Goal: Task Accomplishment & Management: Manage account settings

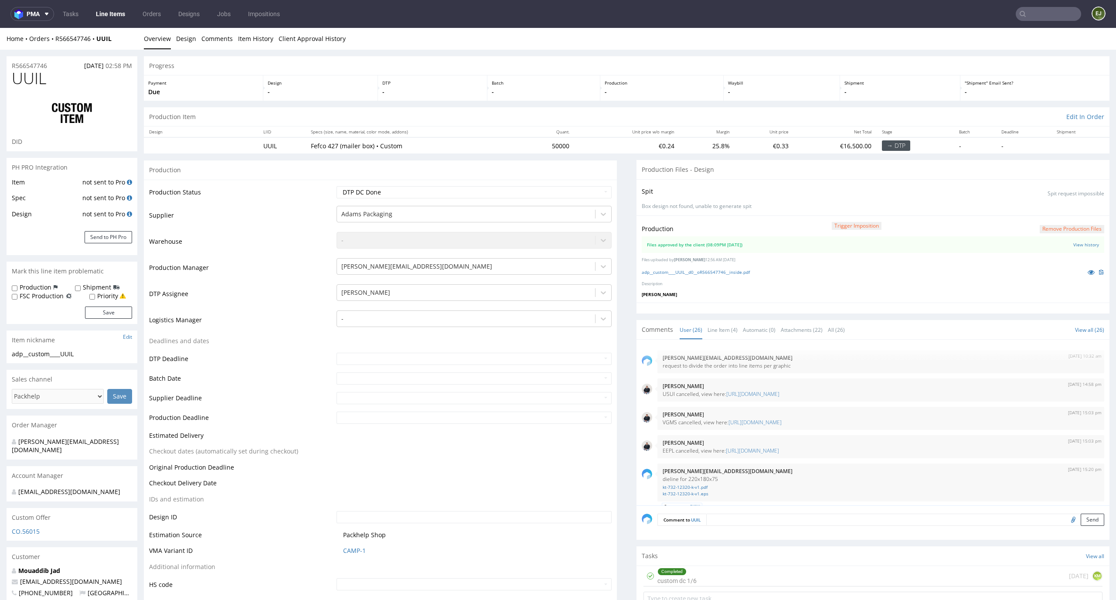
scroll to position [937, 0]
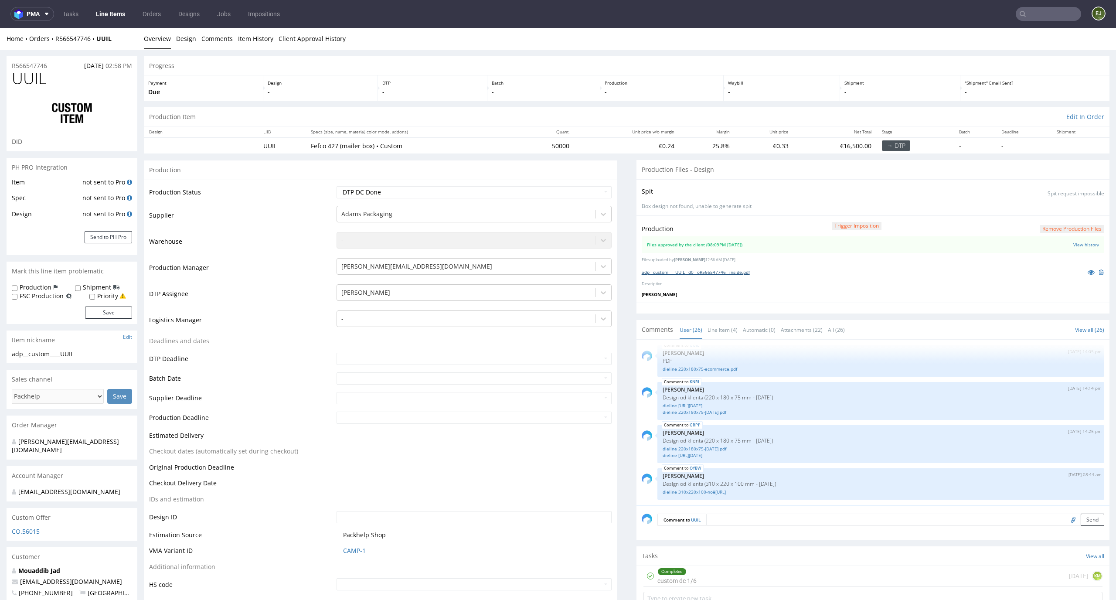
click at [687, 272] on link "adp__custom____UUIL__d0__oR566547746__inside.pdf" at bounding box center [696, 272] width 108 height 6
click at [724, 336] on link "Line Item (4)" at bounding box center [722, 329] width 30 height 19
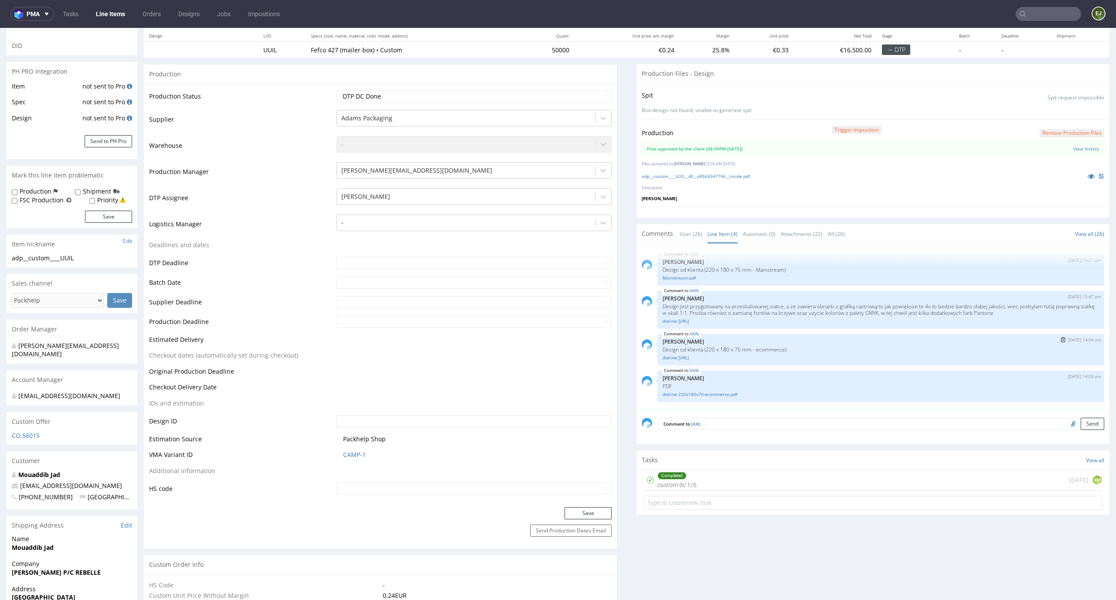
scroll to position [59, 0]
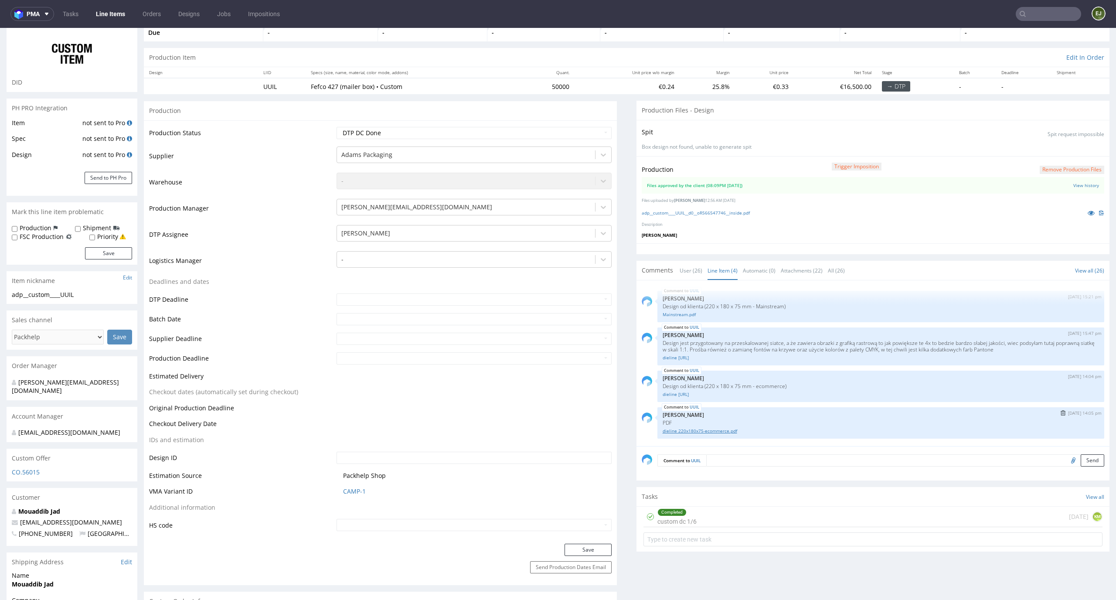
click at [719, 428] on link "dieline 220x180x75-ecommerce.pdf" at bounding box center [881, 431] width 436 height 7
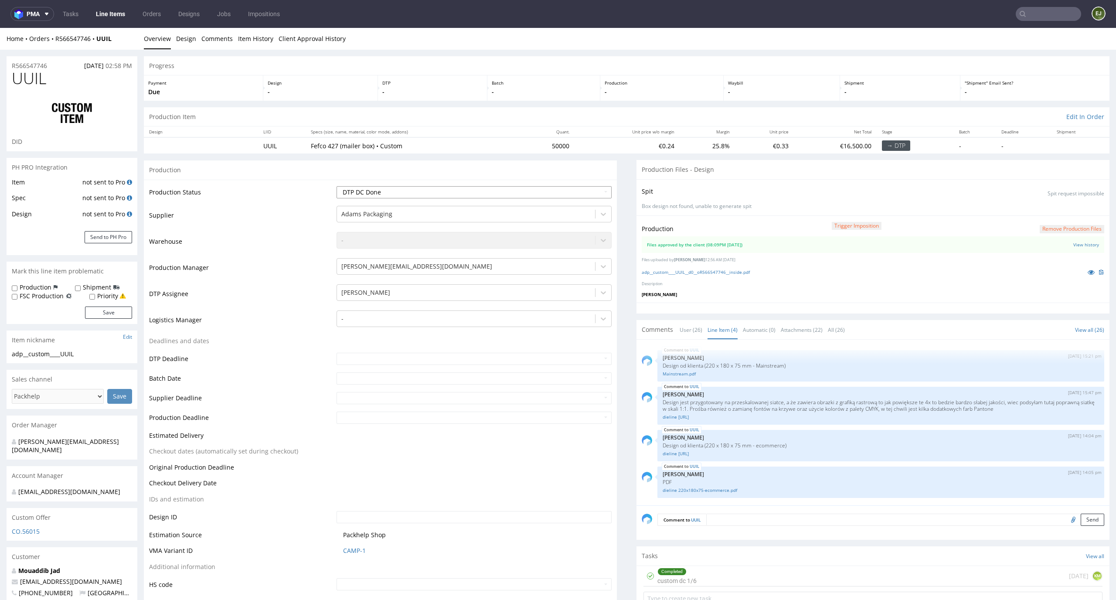
click at [593, 190] on select "Waiting for Artwork Waiting for Diecut Waiting for Mockup Waiting for DTP Waiti…" at bounding box center [474, 192] width 275 height 12
select select "dtp_production_ready"
click at [337, 186] on select "Waiting for Artwork Waiting for Diecut Waiting for Mockup Waiting for DTP Waiti…" at bounding box center [474, 192] width 275 height 12
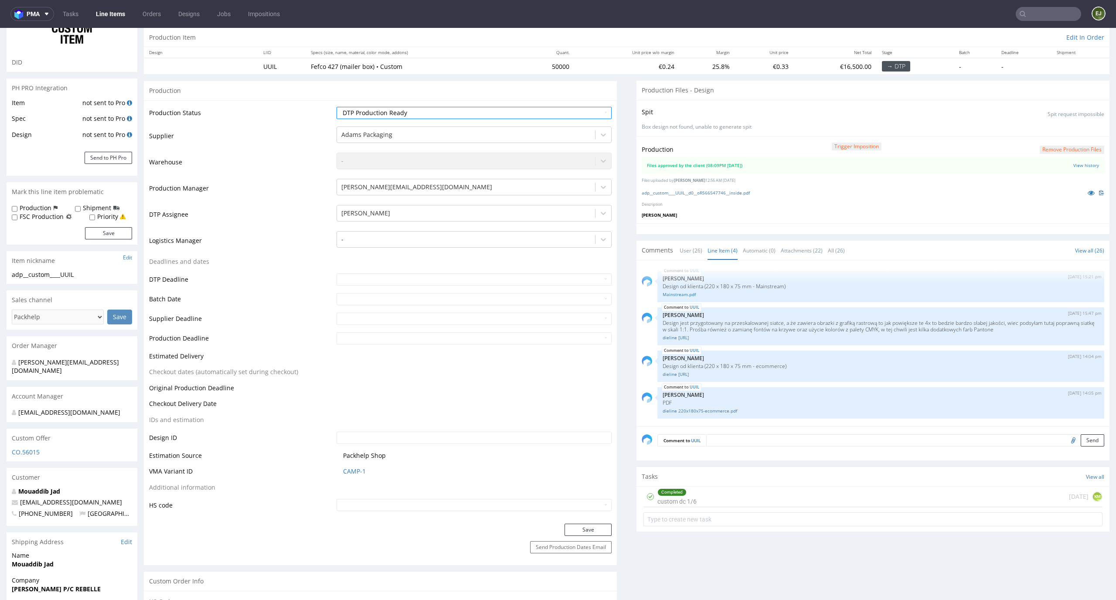
scroll to position [138, 0]
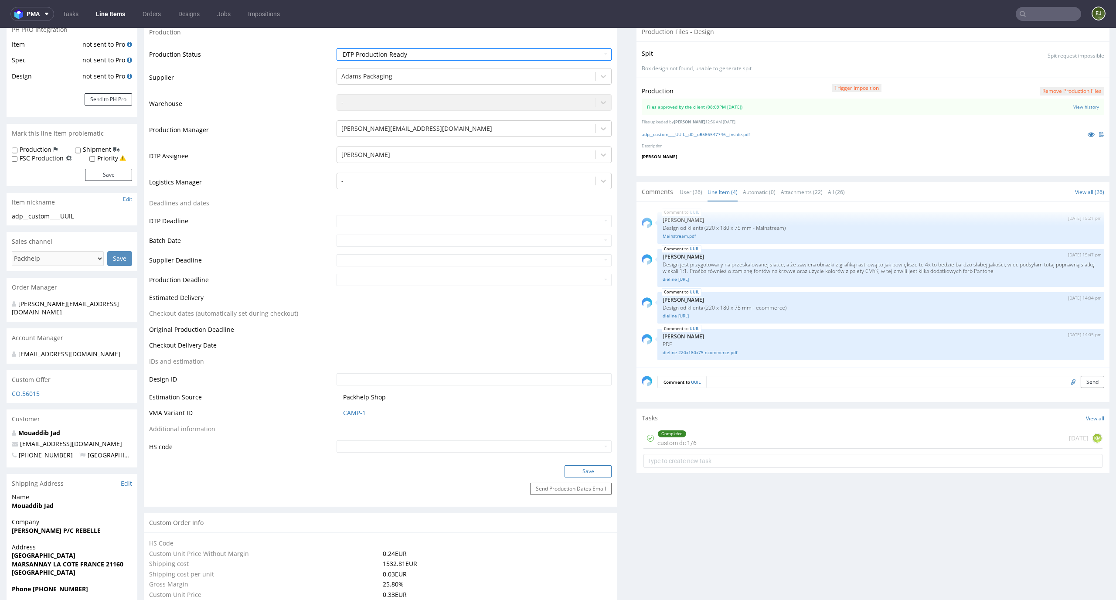
click at [598, 474] on button "Save" at bounding box center [587, 471] width 47 height 12
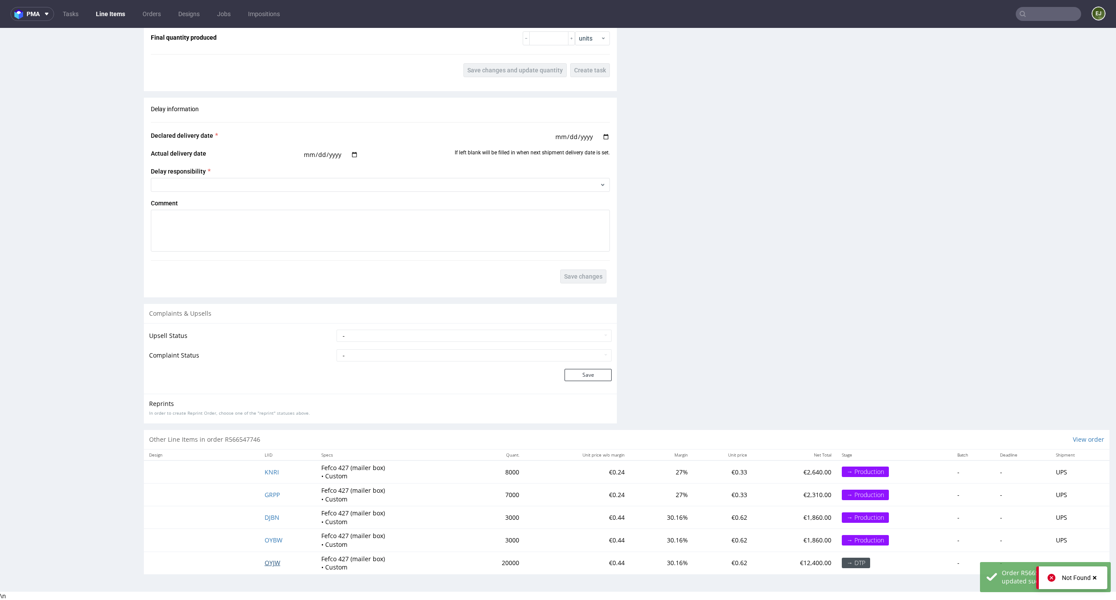
click at [274, 560] on span "OYJW" at bounding box center [273, 562] width 16 height 8
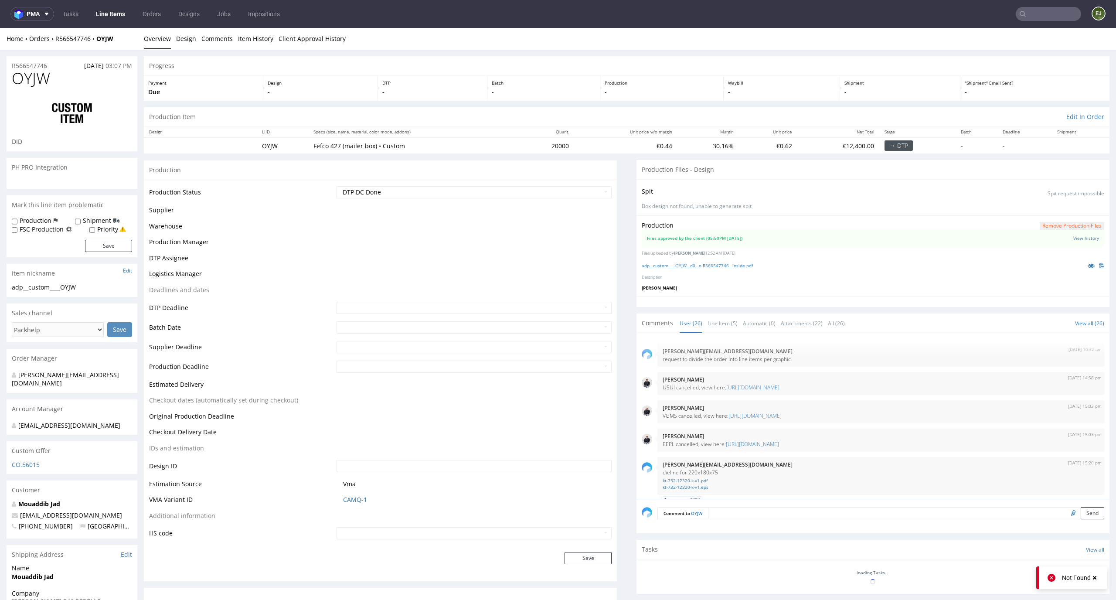
scroll to position [937, 0]
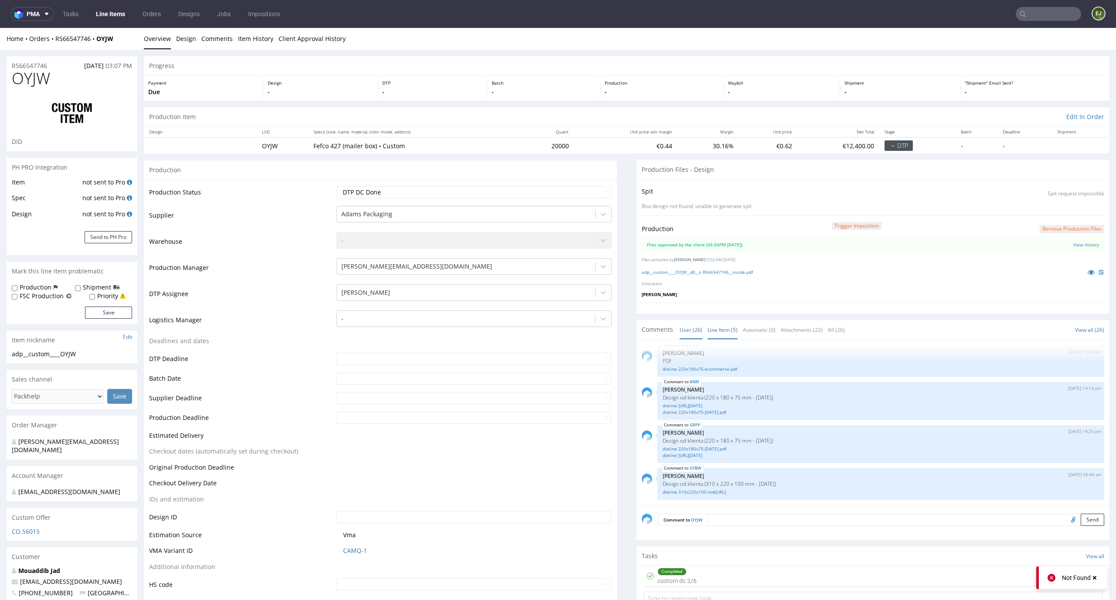
click at [716, 337] on link "Line Item (5)" at bounding box center [722, 329] width 30 height 19
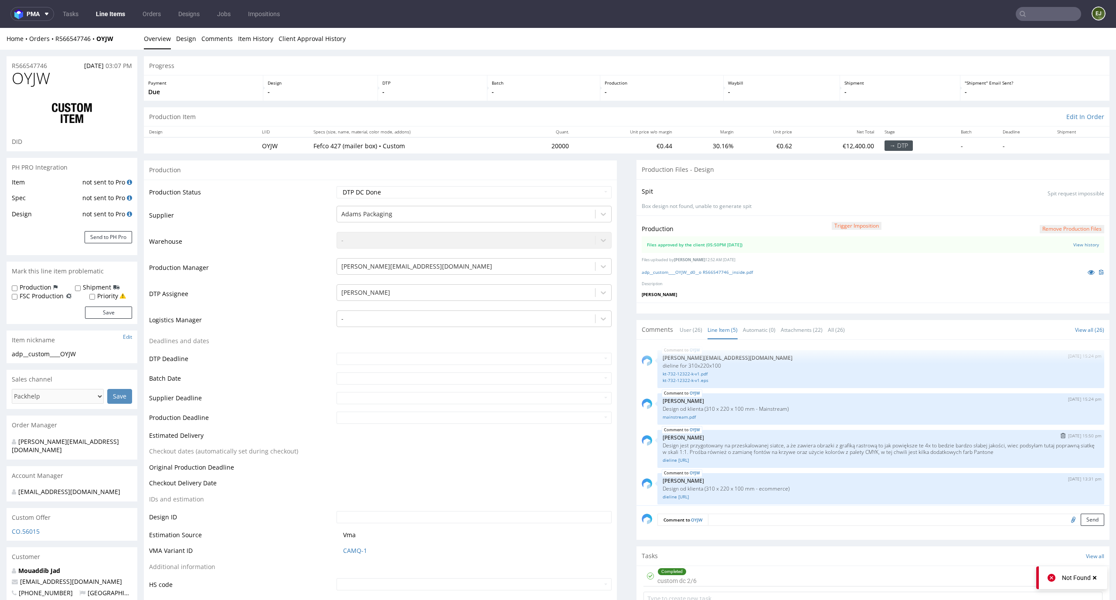
scroll to position [41, 0]
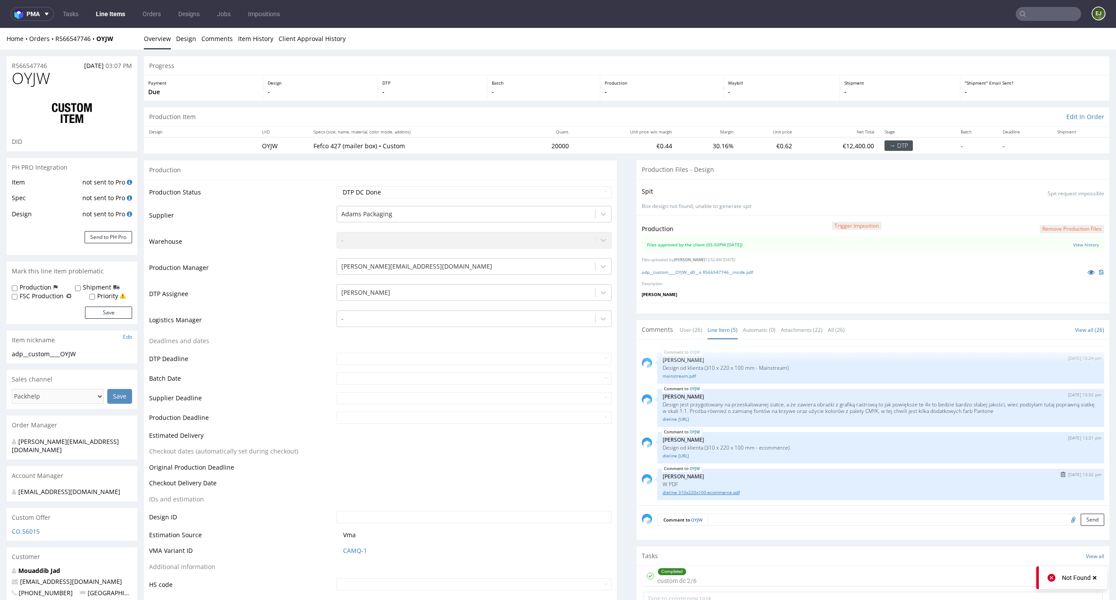
click at [702, 492] on link "dieline 310x220x100-ecommerce.pdf" at bounding box center [881, 492] width 436 height 7
click at [577, 185] on div "Production Status Waiting for Artwork Waiting for Diecut Waiting for Mockup Wai…" at bounding box center [380, 391] width 473 height 423
click at [584, 198] on td "Waiting for Artwork Waiting for Diecut Waiting for Mockup Waiting for DTP Waiti…" at bounding box center [473, 195] width 278 height 20
click at [589, 185] on td "Waiting for Artwork Waiting for Diecut Waiting for Mockup Waiting for DTP Waiti…" at bounding box center [473, 195] width 278 height 20
click at [586, 197] on select "Waiting for Artwork Waiting for Diecut Waiting for Mockup Waiting for DTP Waiti…" at bounding box center [474, 192] width 275 height 12
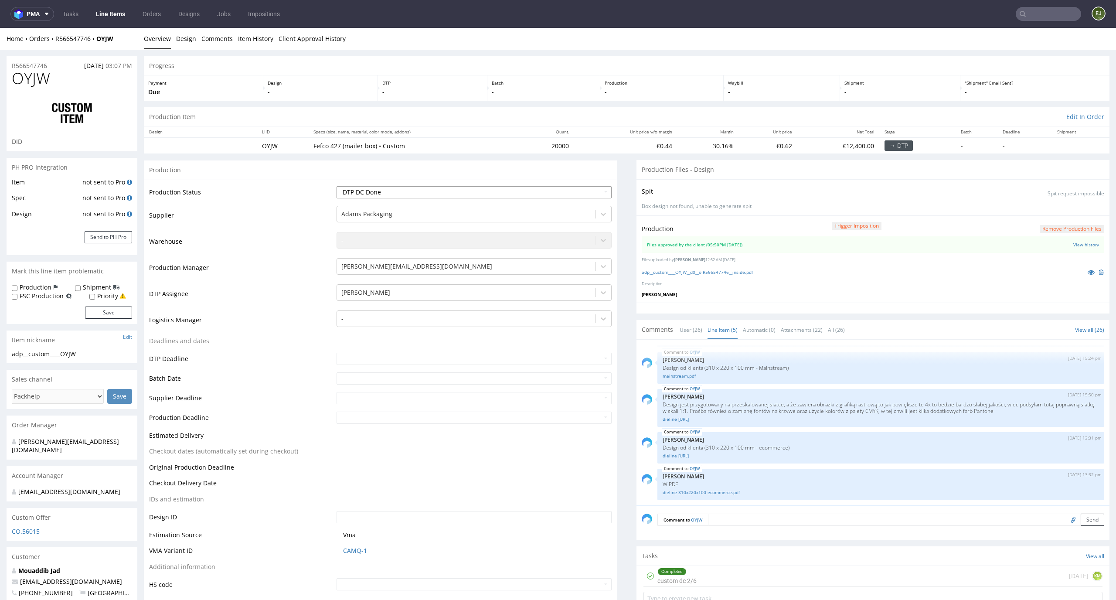
select select "dtp_production_ready"
click at [337, 186] on select "Waiting for Artwork Waiting for Diecut Waiting for Mockup Waiting for DTP Waiti…" at bounding box center [474, 192] width 275 height 12
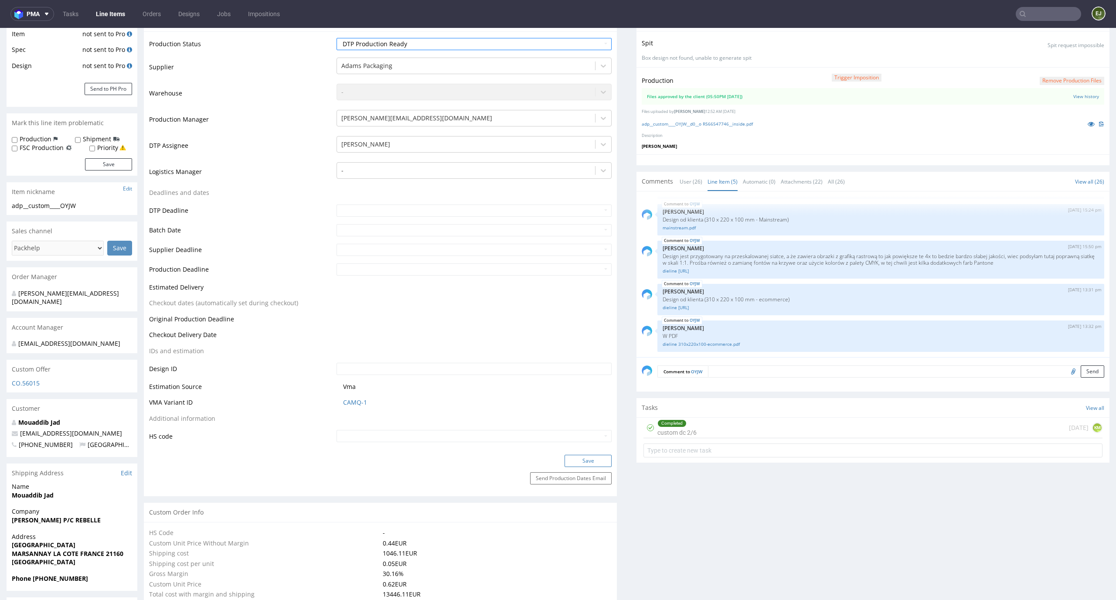
click at [596, 464] on button "Save" at bounding box center [587, 461] width 47 height 12
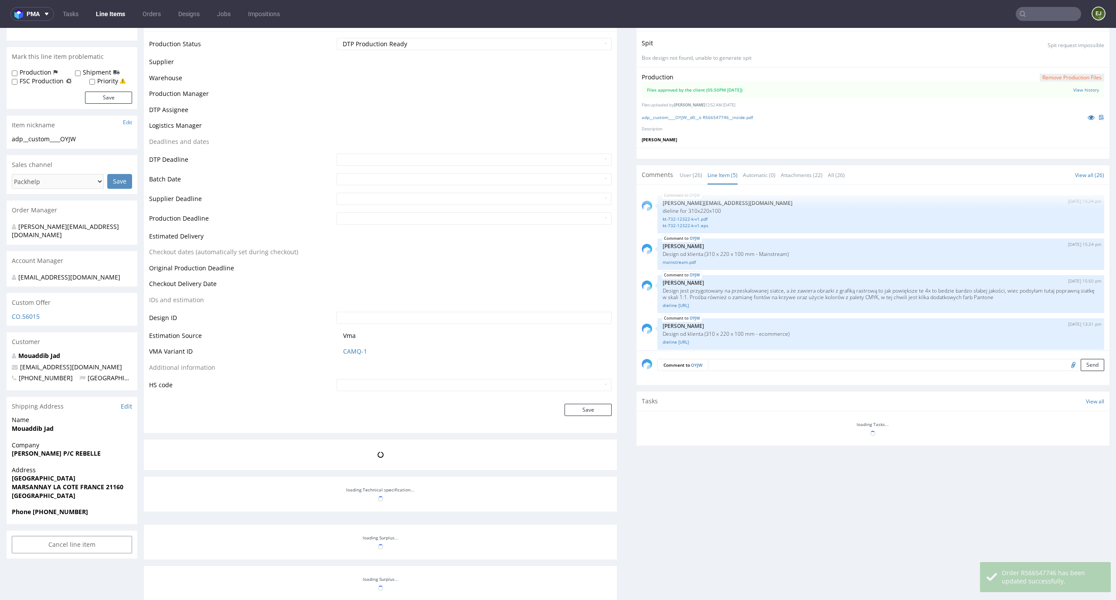
scroll to position [41, 0]
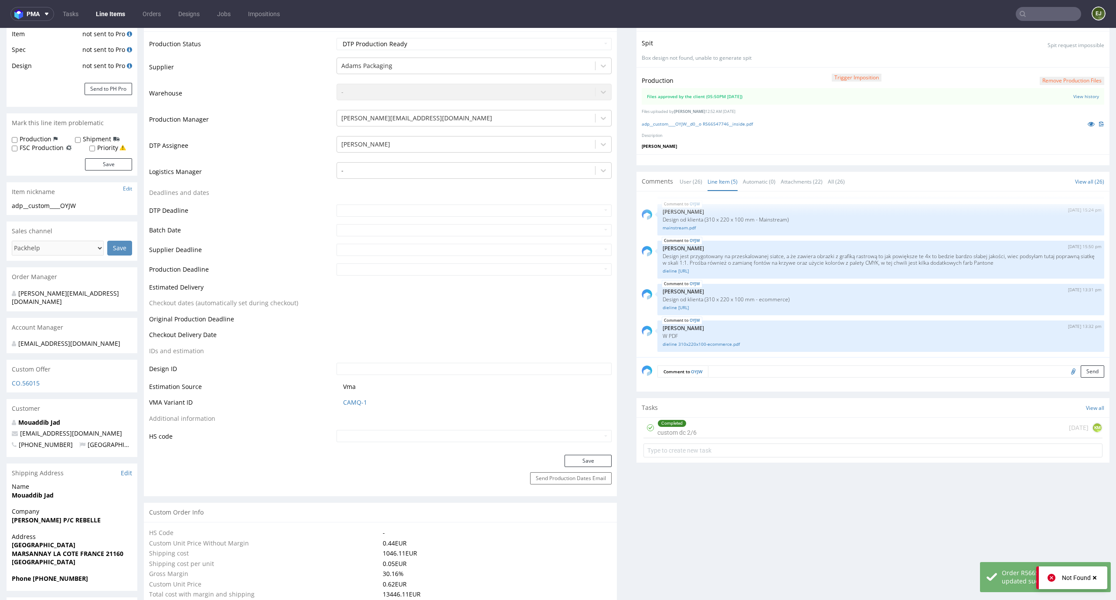
click at [33, 141] on label "Production" at bounding box center [36, 139] width 32 height 9
click at [17, 141] on input "Production" at bounding box center [15, 139] width 6 height 7
checkbox input "true"
click at [102, 162] on button "Save" at bounding box center [108, 164] width 47 height 12
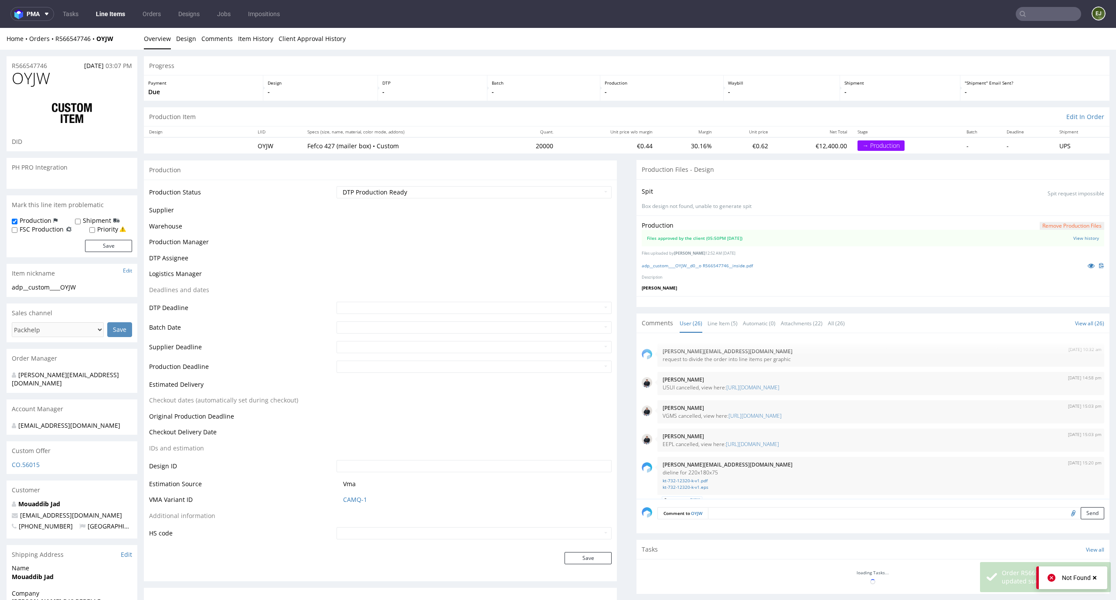
scroll to position [937, 0]
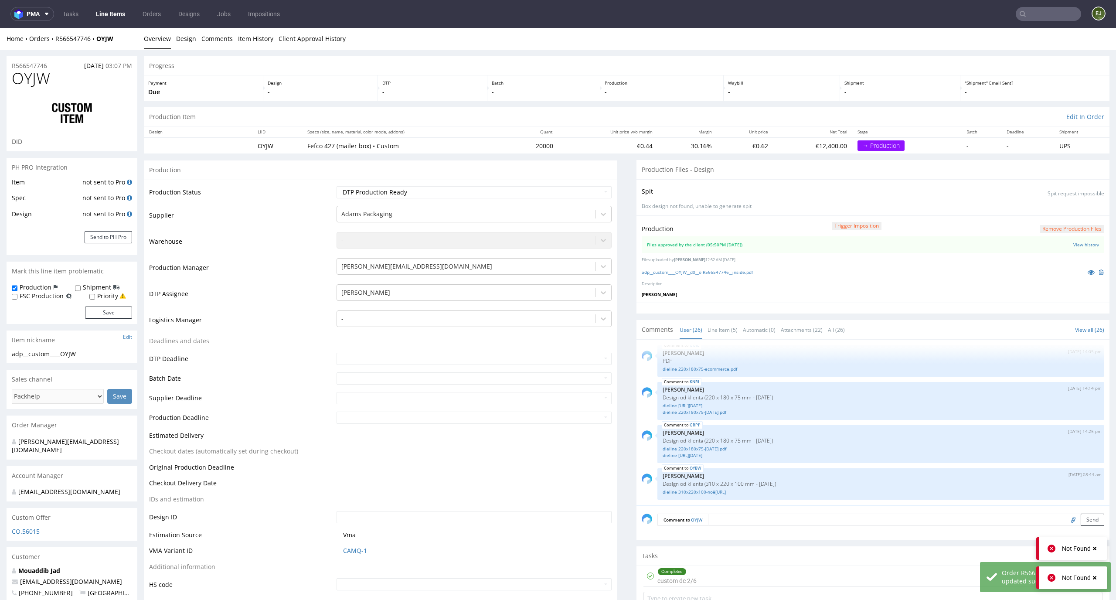
click at [765, 518] on textarea at bounding box center [906, 519] width 396 height 12
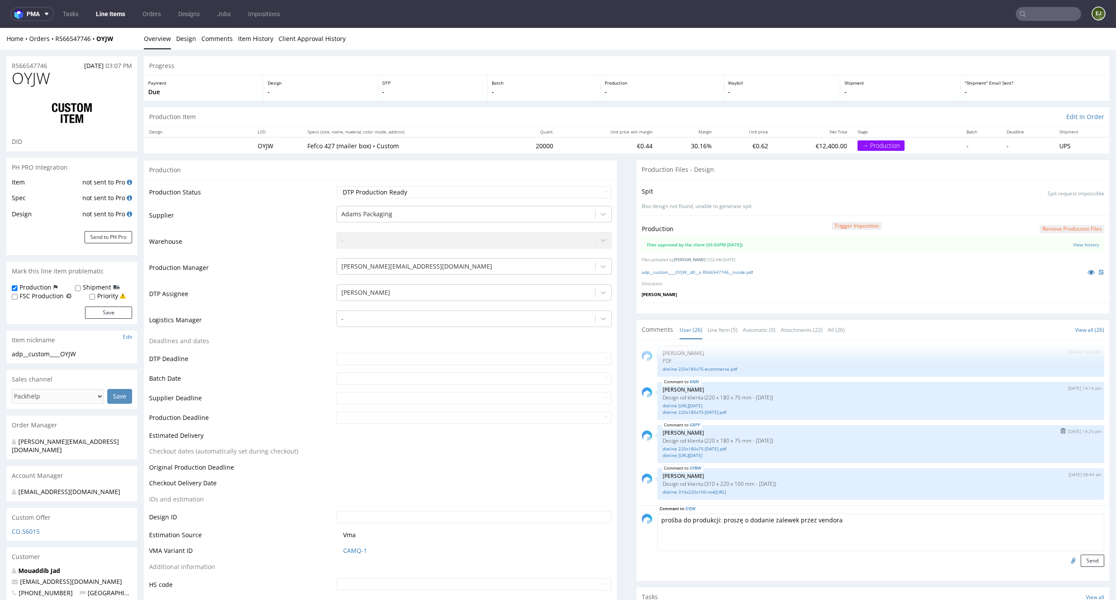
scroll to position [936, 0]
type textarea "prośba do produkcji: proszę o dodanie zalewek przez vendora"
click at [1081, 564] on button "Send" at bounding box center [1093, 560] width 24 height 12
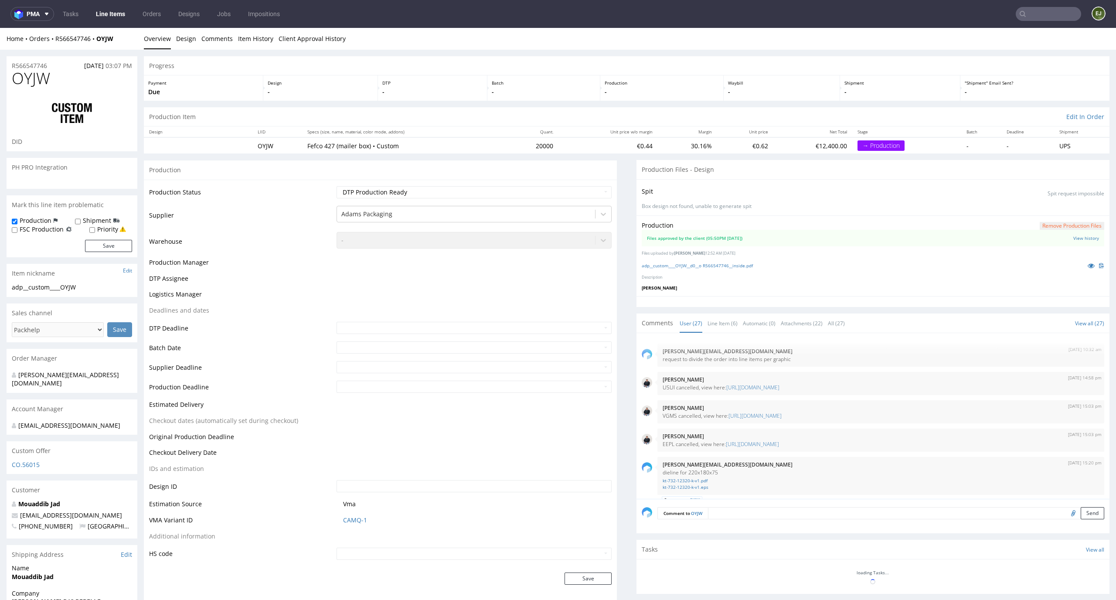
scroll to position [965, 0]
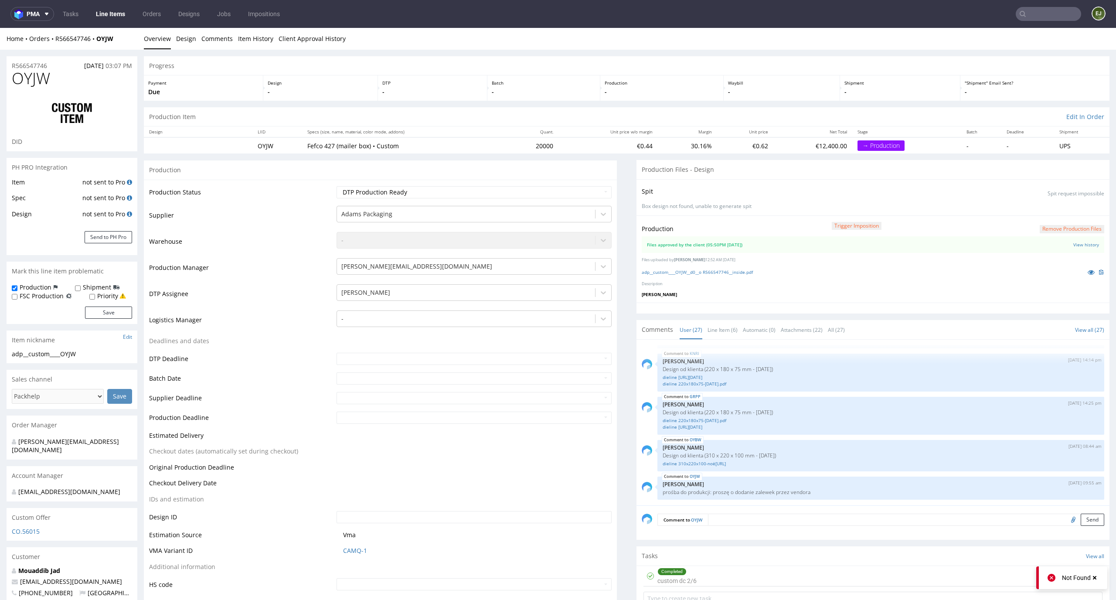
click at [107, 21] on nav "pma Tasks Line Items Orders Designs Jobs Impositions EJ" at bounding box center [558, 14] width 1116 height 28
click at [107, 14] on link "Line Items" at bounding box center [111, 14] width 40 height 14
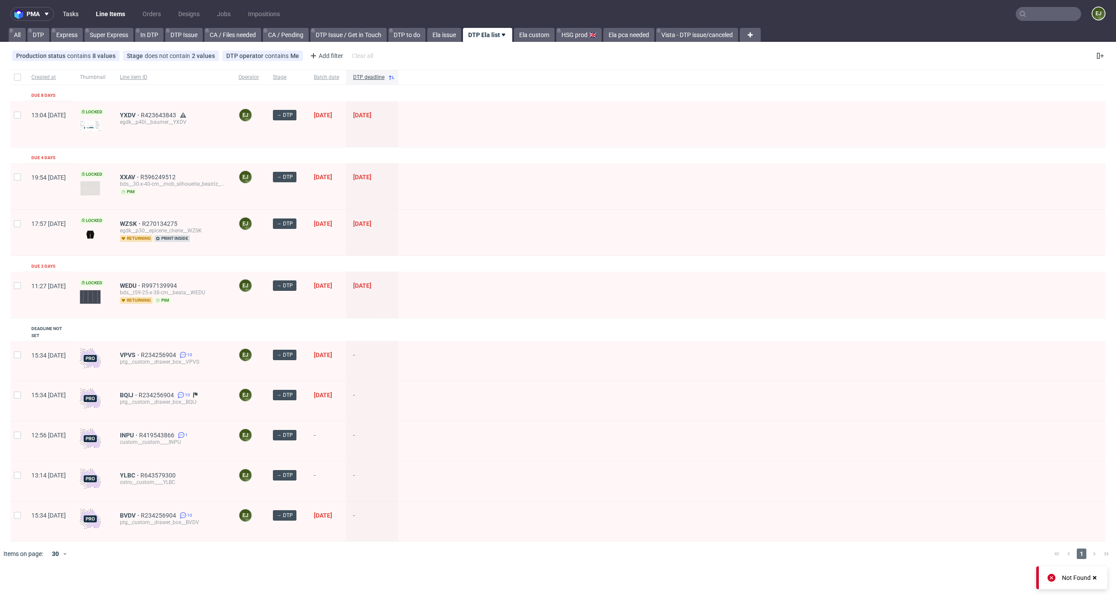
click at [72, 15] on link "Tasks" at bounding box center [71, 14] width 26 height 14
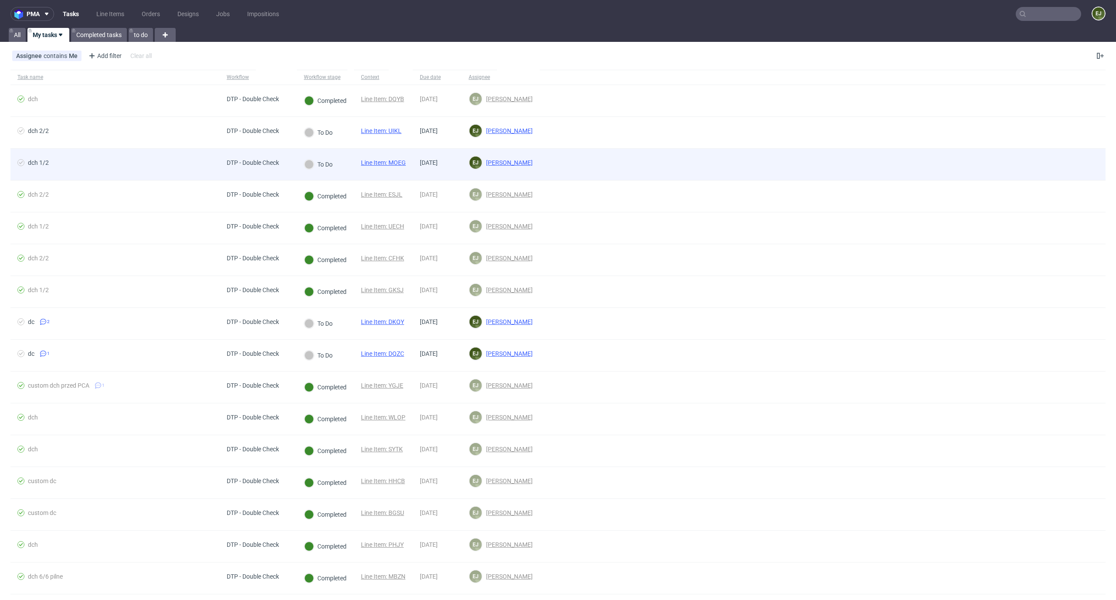
click at [396, 161] on link "Line Item: MOEG" at bounding box center [383, 162] width 45 height 7
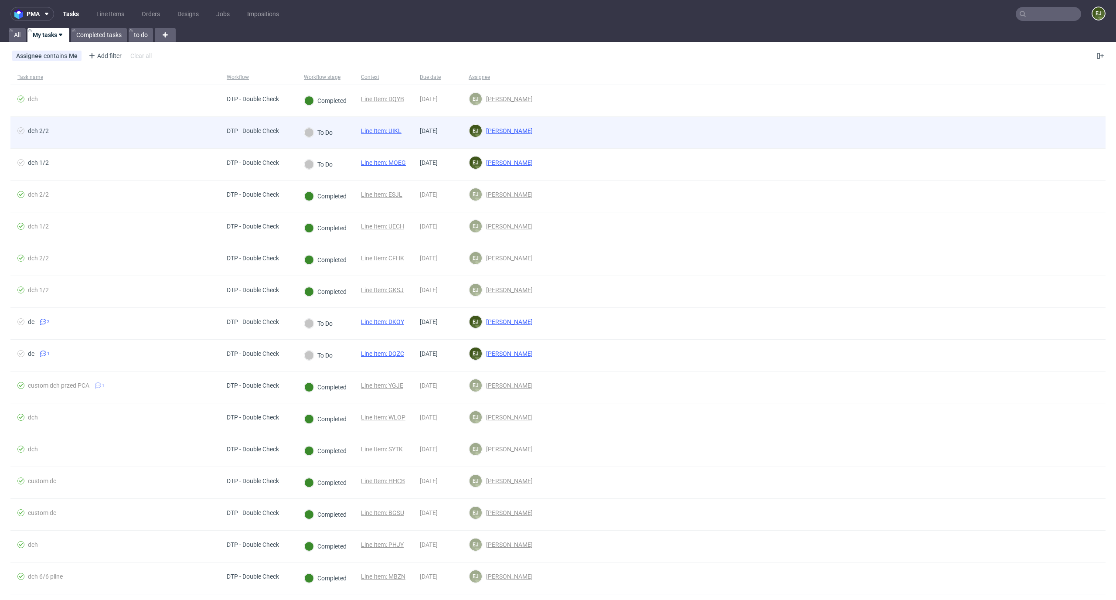
click at [376, 129] on link "Line Item: UIKL" at bounding box center [381, 130] width 41 height 7
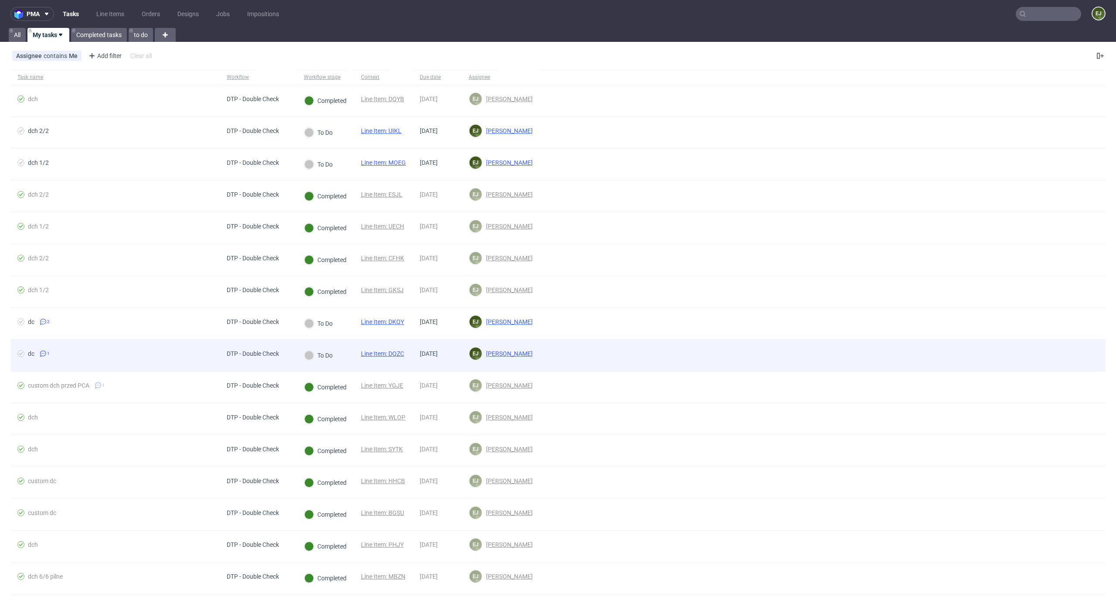
click at [397, 352] on link "Line Item: DQZC" at bounding box center [382, 353] width 43 height 7
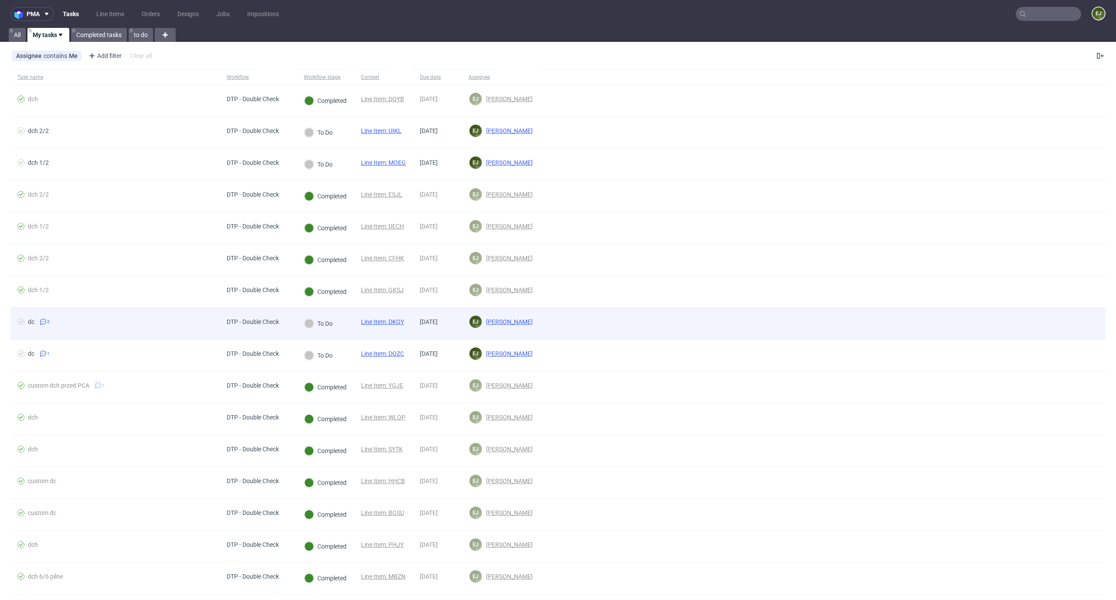
click at [393, 317] on div "Line Item: DKQY" at bounding box center [382, 323] width 57 height 31
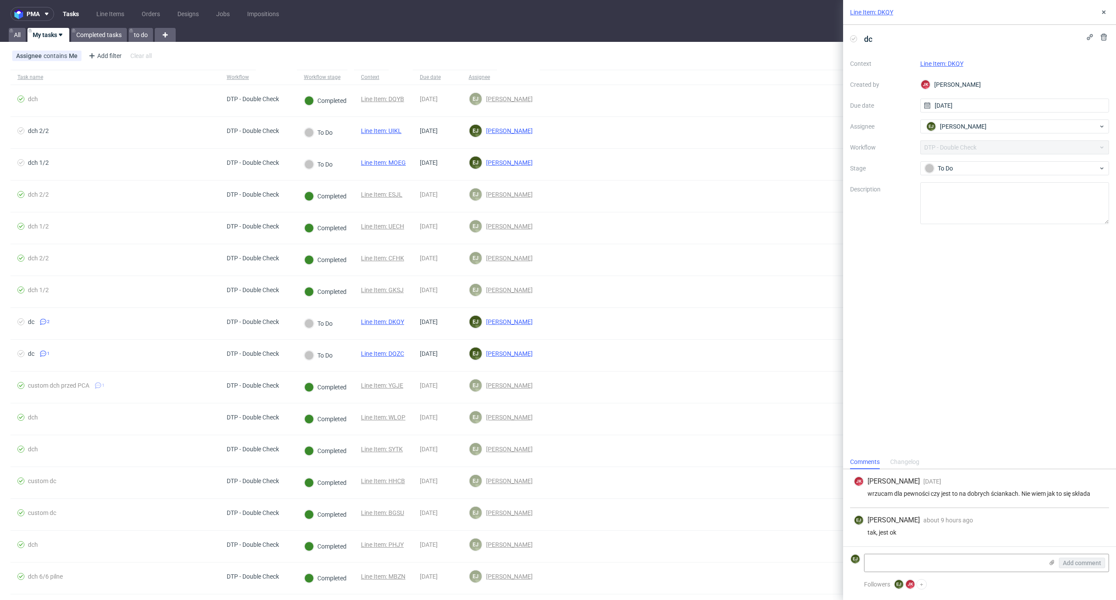
click at [854, 36] on icon at bounding box center [853, 38] width 7 height 7
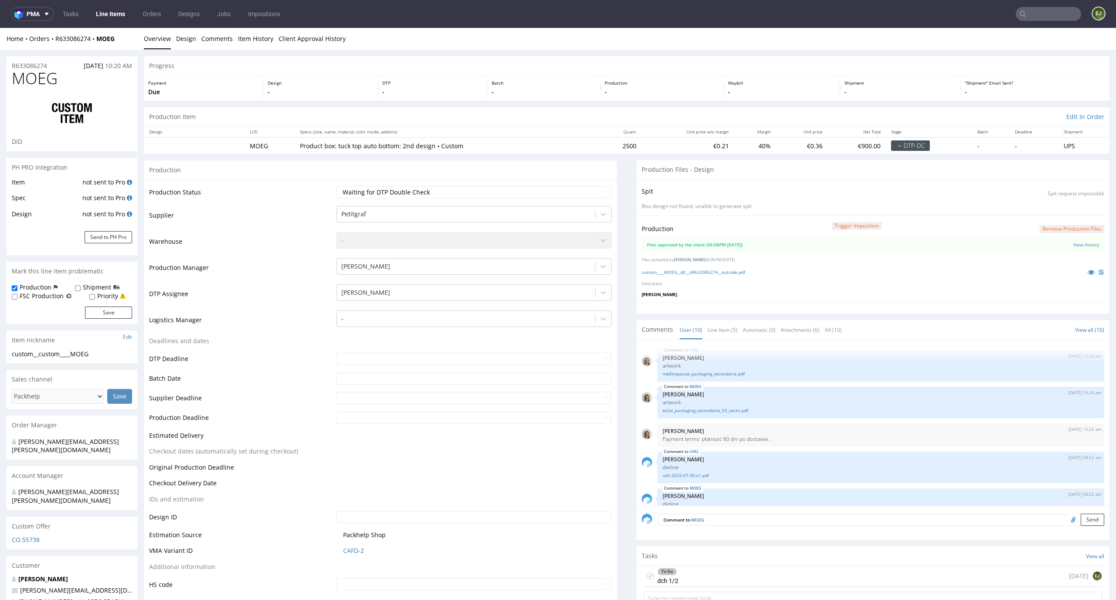
scroll to position [230, 0]
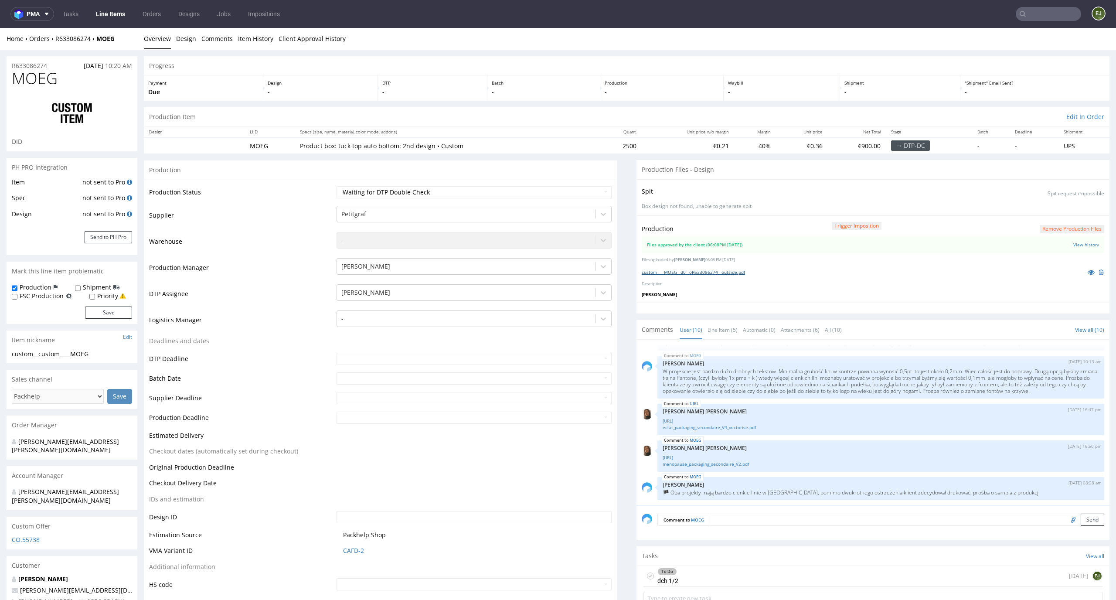
click at [697, 270] on link "custom____MOEG__d0__oR633086274__outside.pdf" at bounding box center [693, 272] width 103 height 6
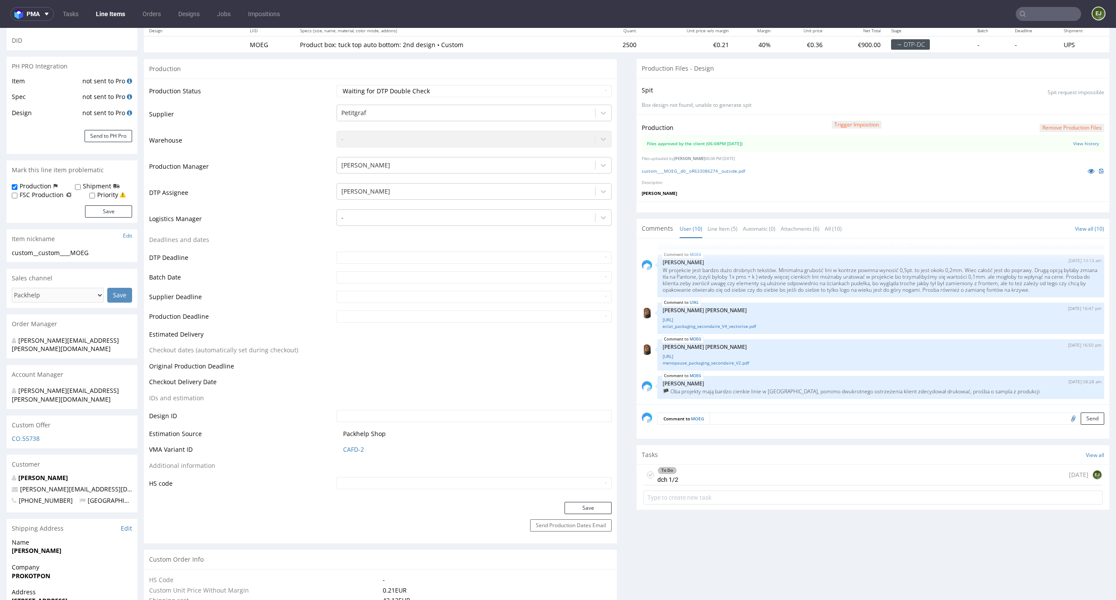
click at [708, 477] on div "To Do dch 1/2 1 day ago EJ" at bounding box center [872, 475] width 459 height 20
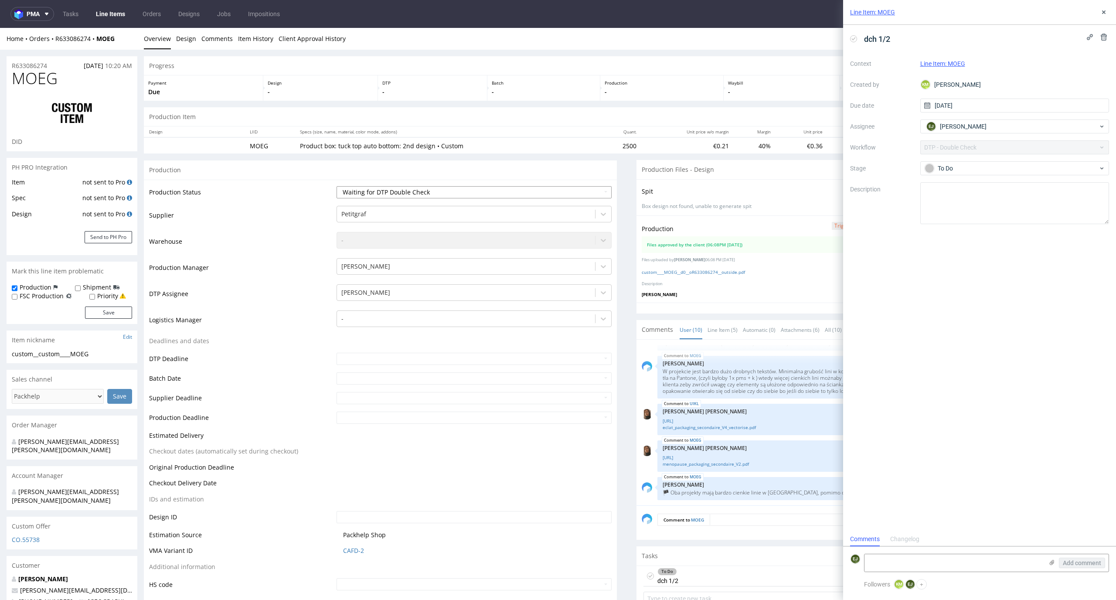
click at [589, 197] on select "Waiting for Artwork Waiting for Diecut Waiting for Mockup Waiting for DTP Waiti…" at bounding box center [474, 192] width 275 height 12
select select "dtp_production_ready"
click at [337, 186] on select "Waiting for Artwork Waiting for Diecut Waiting for Mockup Waiting for DTP Waiti…" at bounding box center [474, 192] width 275 height 12
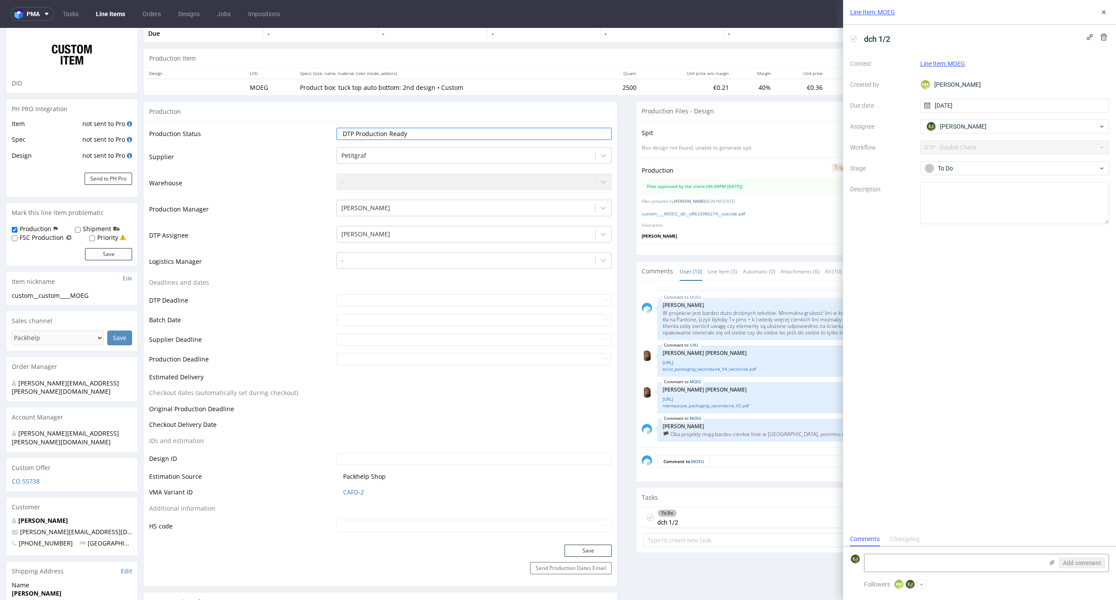
scroll to position [78, 0]
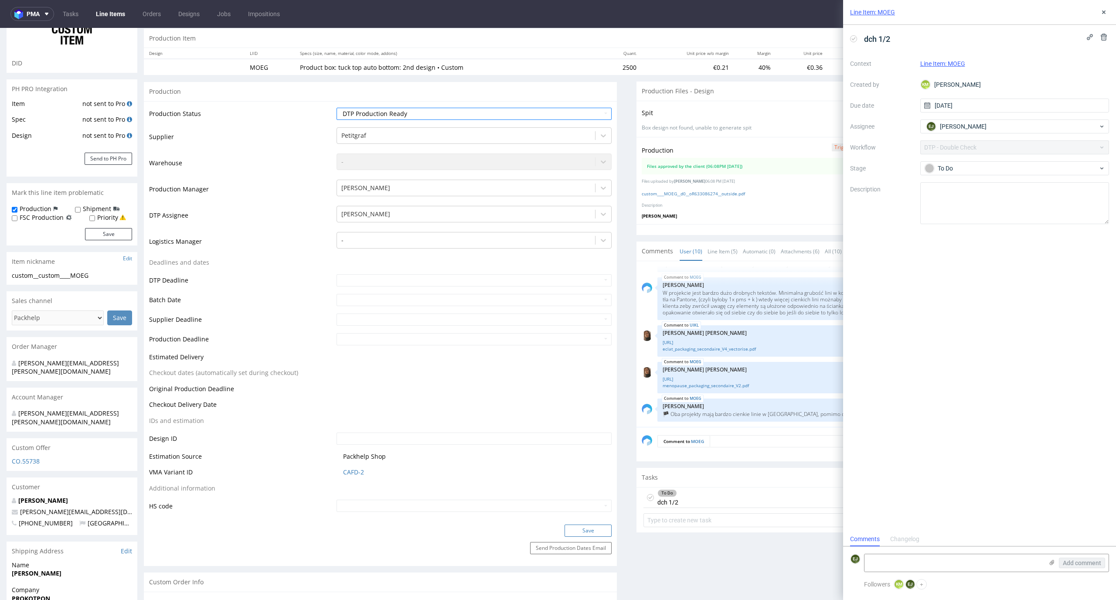
click at [594, 526] on button "Save" at bounding box center [587, 530] width 47 height 12
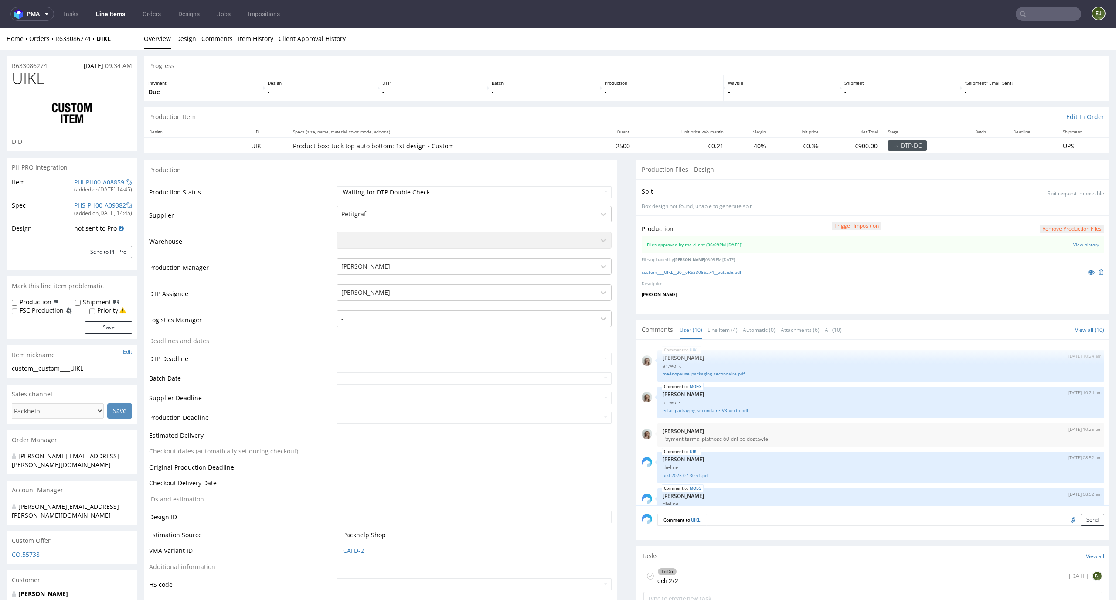
scroll to position [230, 0]
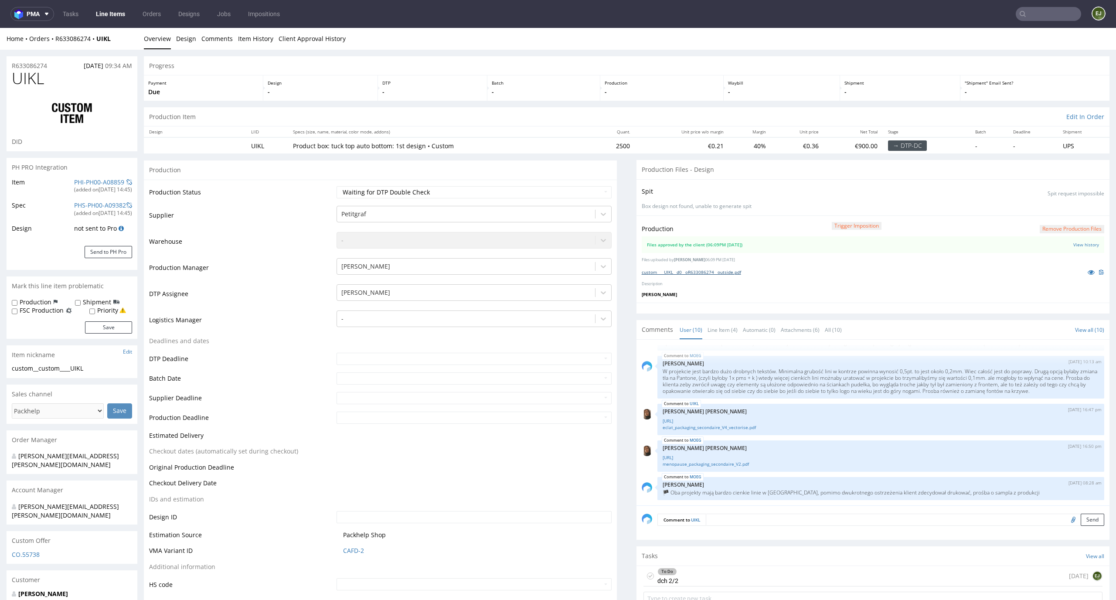
click at [692, 272] on link "custom____UIKL__d0__oR633086274__outside.pdf" at bounding box center [691, 272] width 99 height 6
click at [586, 198] on select "Waiting for Artwork Waiting for Diecut Waiting for Mockup Waiting for DTP Waiti…" at bounding box center [474, 192] width 275 height 12
select select "dtp_production_ready"
click at [337, 186] on select "Waiting for Artwork Waiting for Diecut Waiting for Mockup Waiting for DTP Waiti…" at bounding box center [474, 192] width 275 height 12
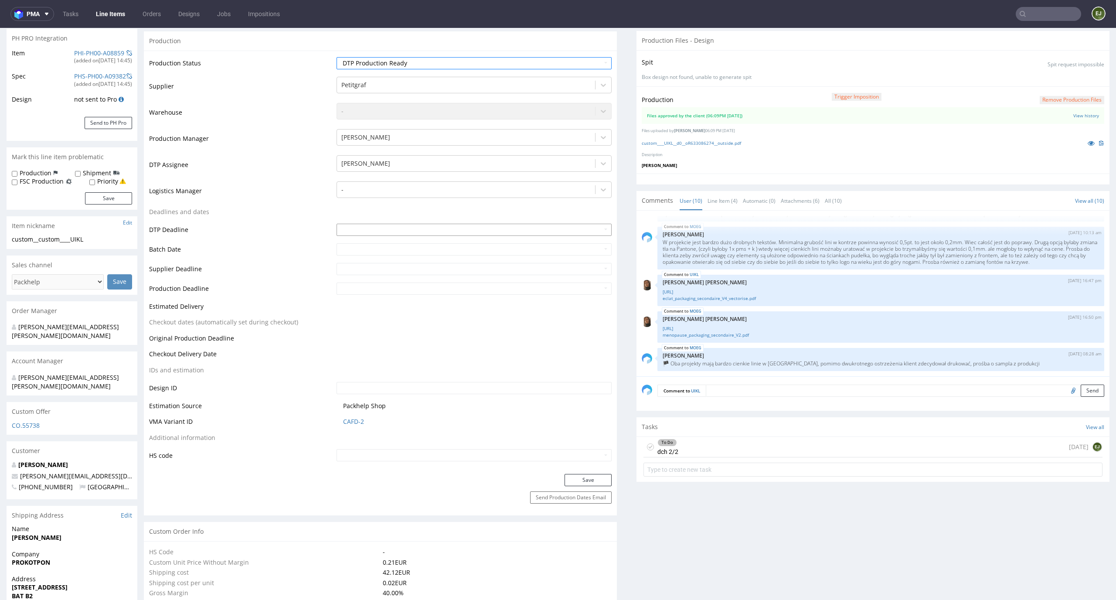
scroll to position [178, 0]
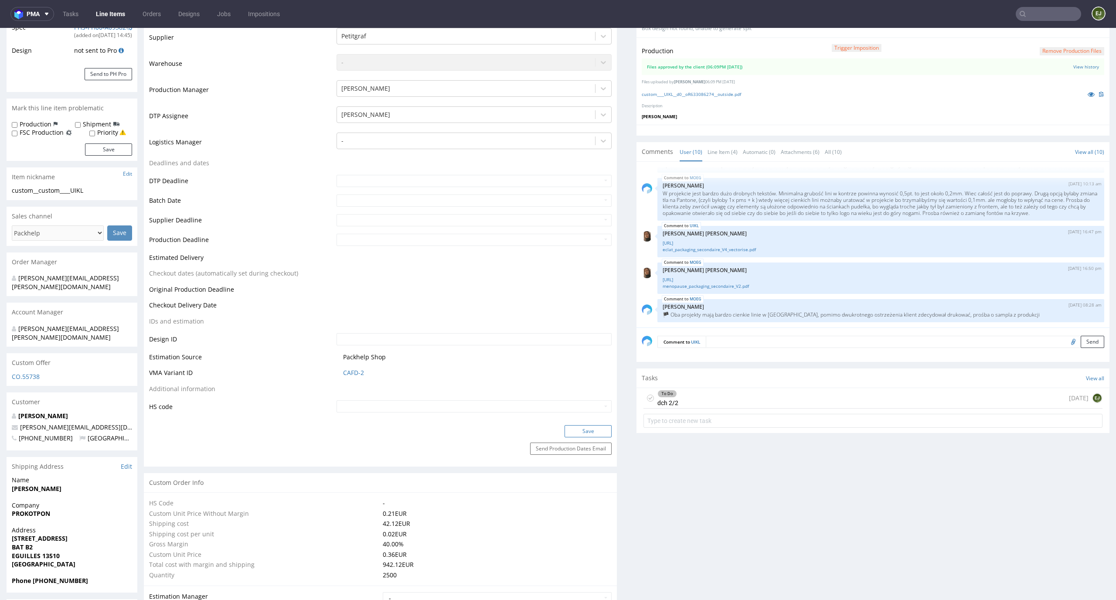
click at [598, 433] on button "Save" at bounding box center [587, 431] width 47 height 12
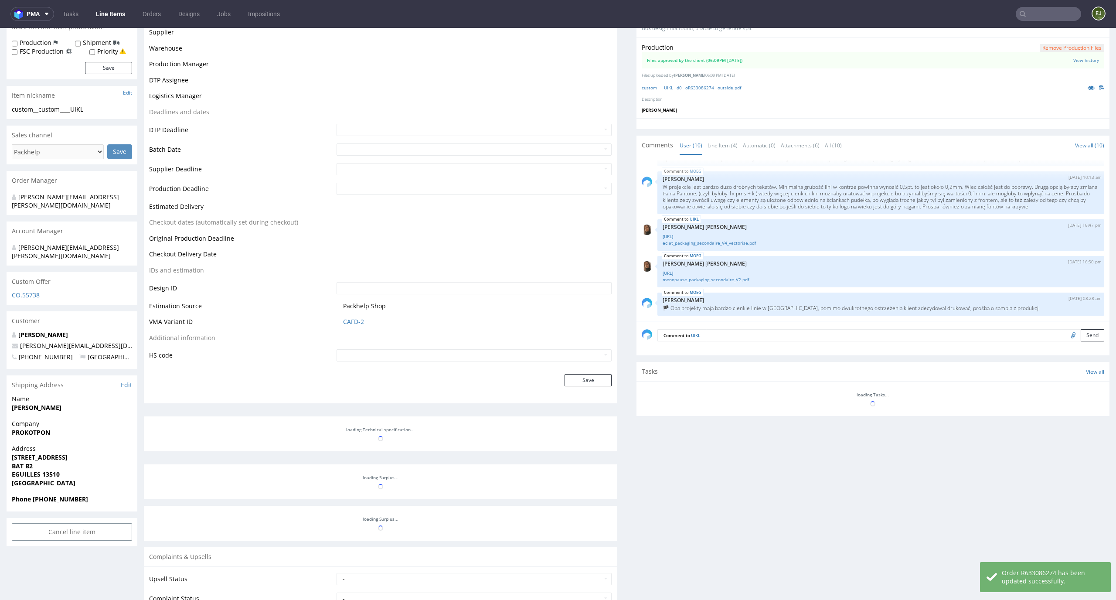
scroll to position [259, 0]
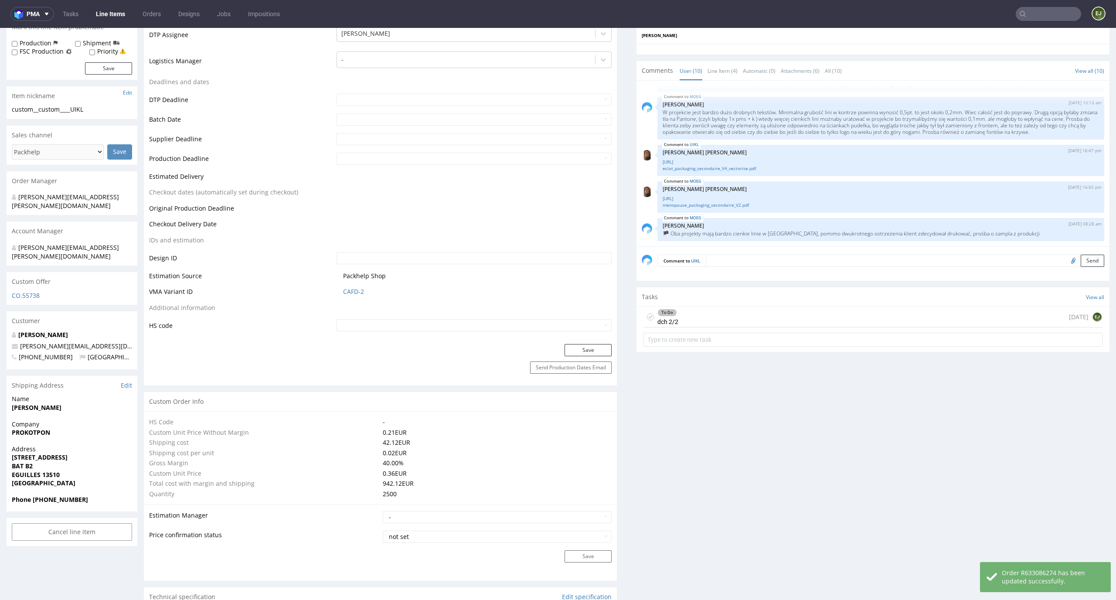
click at [648, 318] on use at bounding box center [650, 317] width 4 height 3
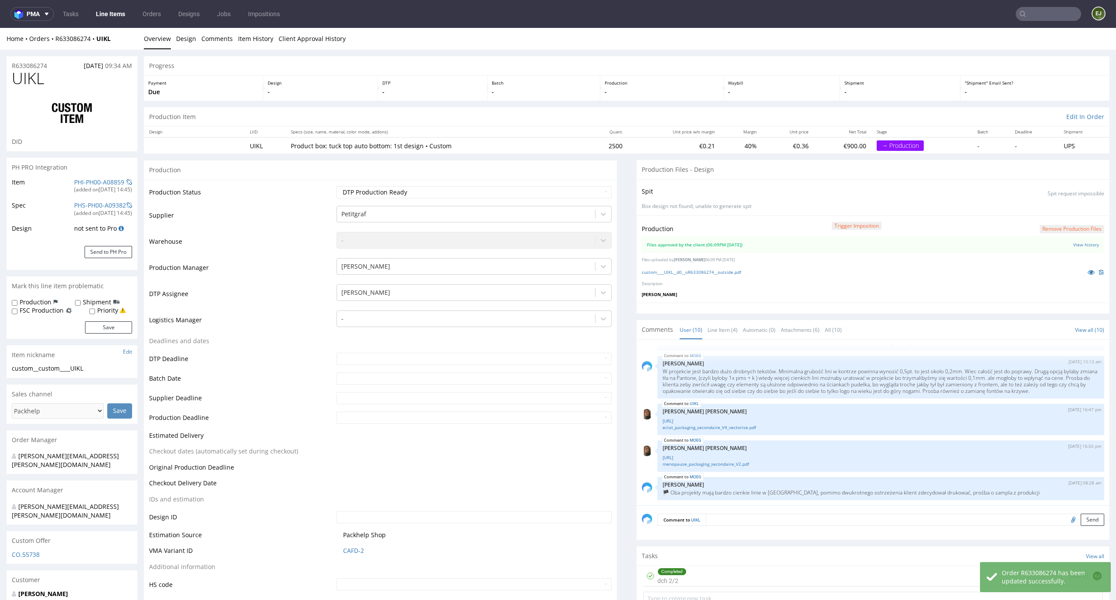
click at [104, 17] on link "Line Items" at bounding box center [111, 14] width 40 height 14
